Goal: Task Accomplishment & Management: Use online tool/utility

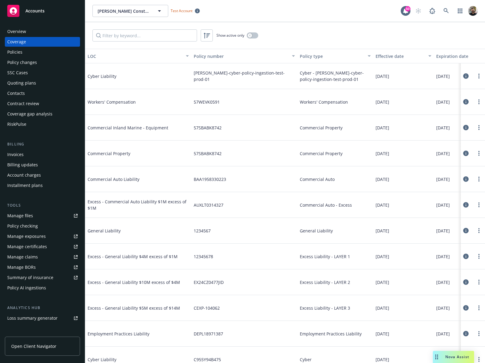
click at [35, 286] on div "Policy AI ingestions" at bounding box center [26, 288] width 39 height 10
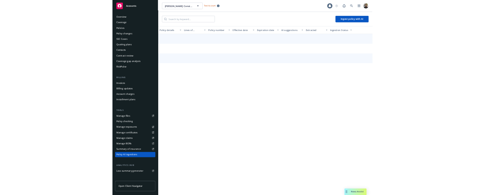
scroll to position [62, 0]
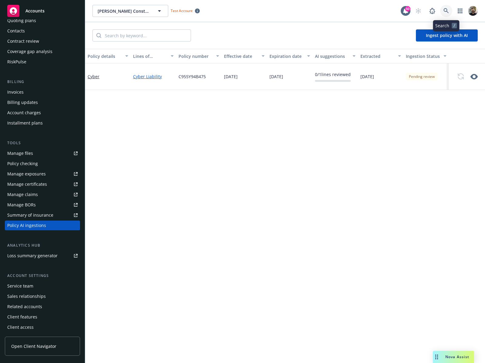
click at [448, 7] on link at bounding box center [446, 11] width 12 height 12
click at [472, 74] on icon "button" at bounding box center [473, 76] width 7 height 7
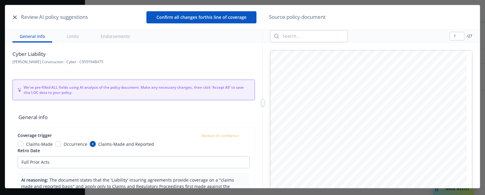
scroll to position [25, 0]
click at [263, 102] on div at bounding box center [263, 102] width 4 height 7
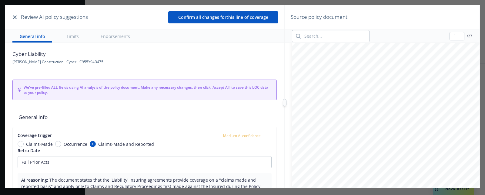
click at [284, 101] on div at bounding box center [285, 102] width 4 height 7
click at [13, 15] on icon "button" at bounding box center [15, 17] width 4 height 4
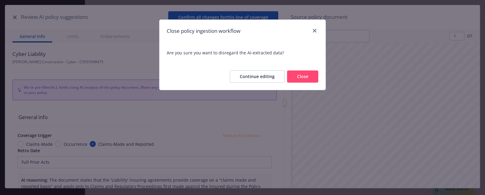
click at [306, 75] on button "Close" at bounding box center [302, 76] width 31 height 12
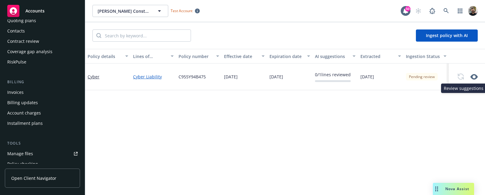
click at [471, 76] on icon "button" at bounding box center [473, 76] width 7 height 5
